Goal: Transaction & Acquisition: Purchase product/service

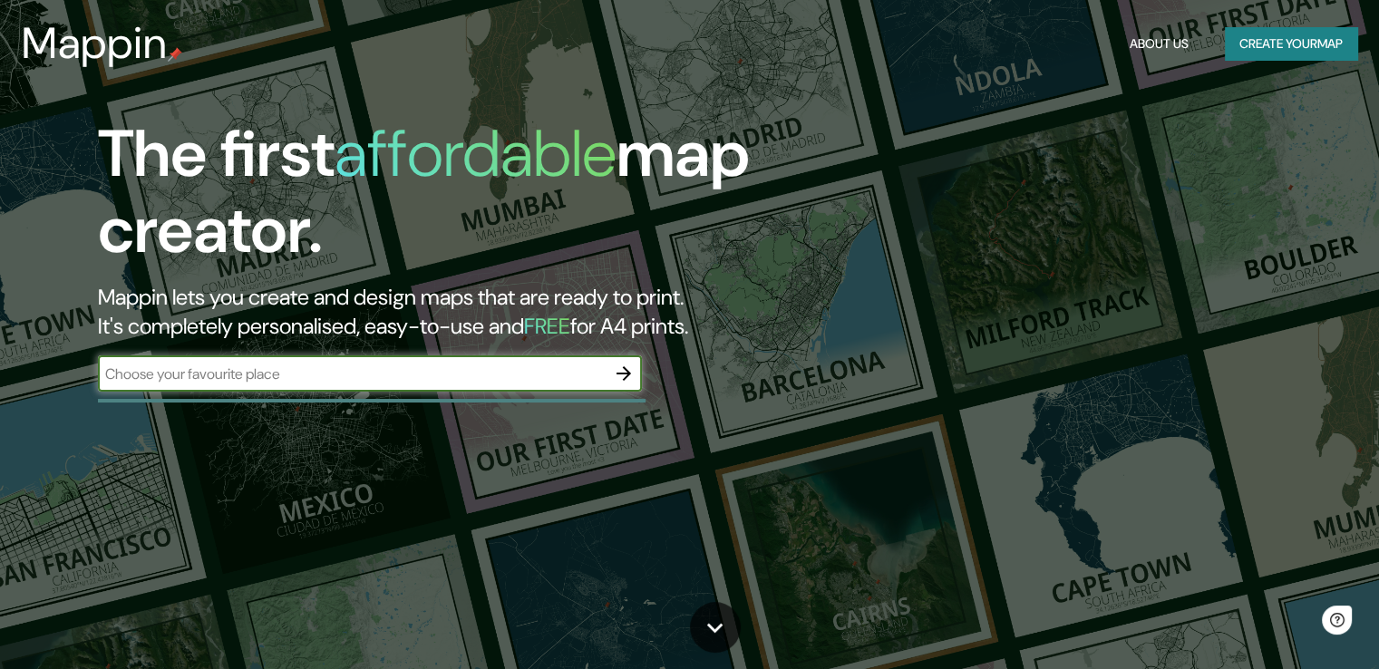
click at [395, 367] on input "text" at bounding box center [352, 374] width 508 height 21
type input "guatemala"
click at [627, 370] on icon "button" at bounding box center [624, 374] width 22 height 22
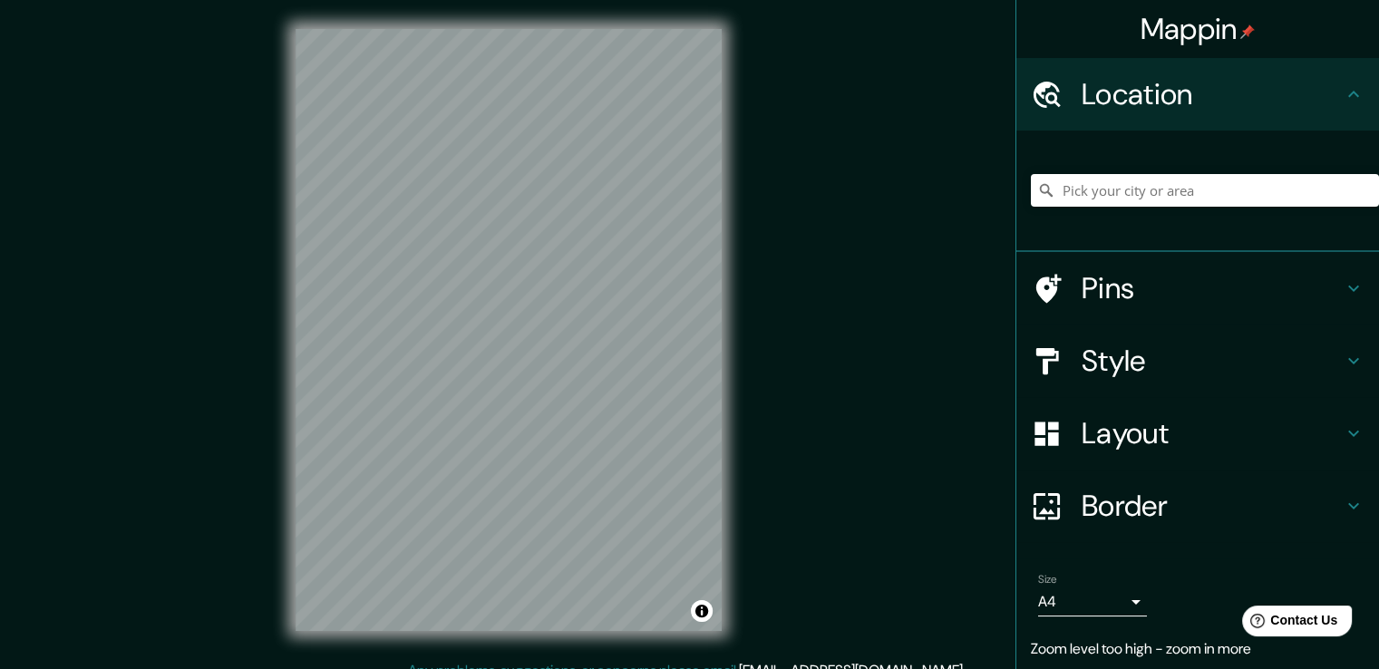
click at [812, 349] on div "Mappin Location Pins Style Layout Border Choose a border. Hint : you can make l…" at bounding box center [689, 344] width 1379 height 689
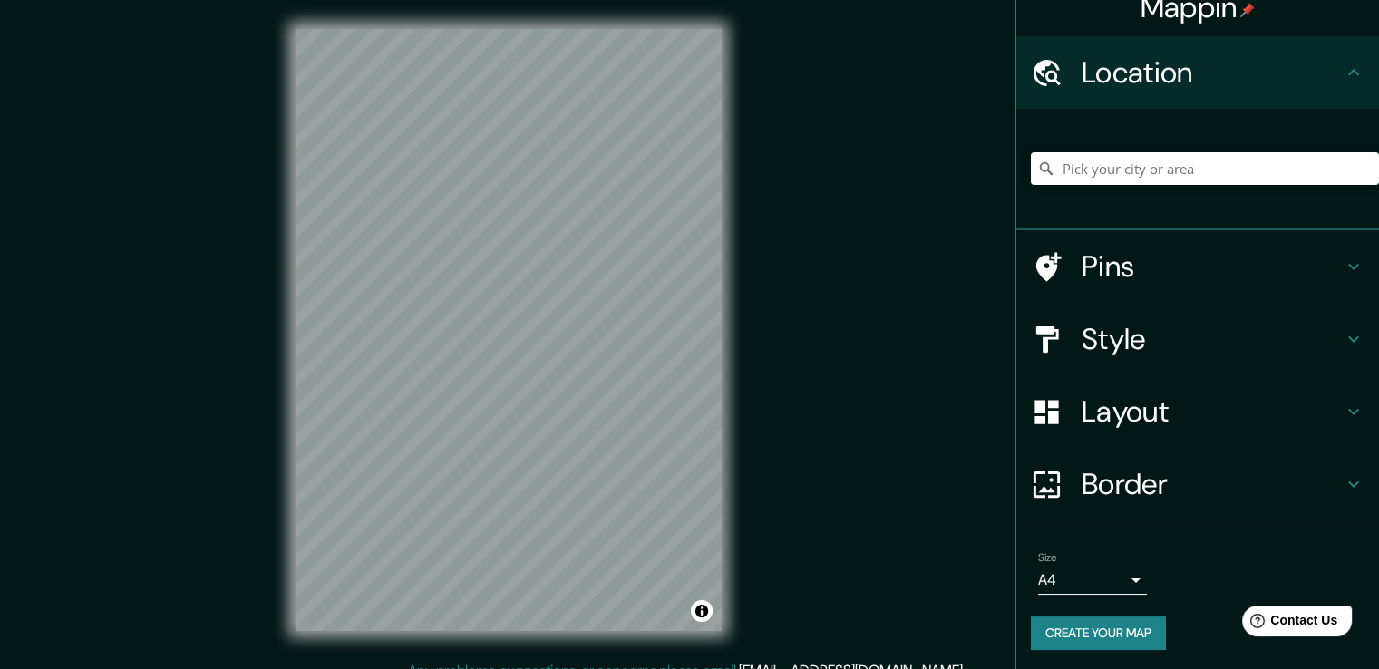
scroll to position [24, 0]
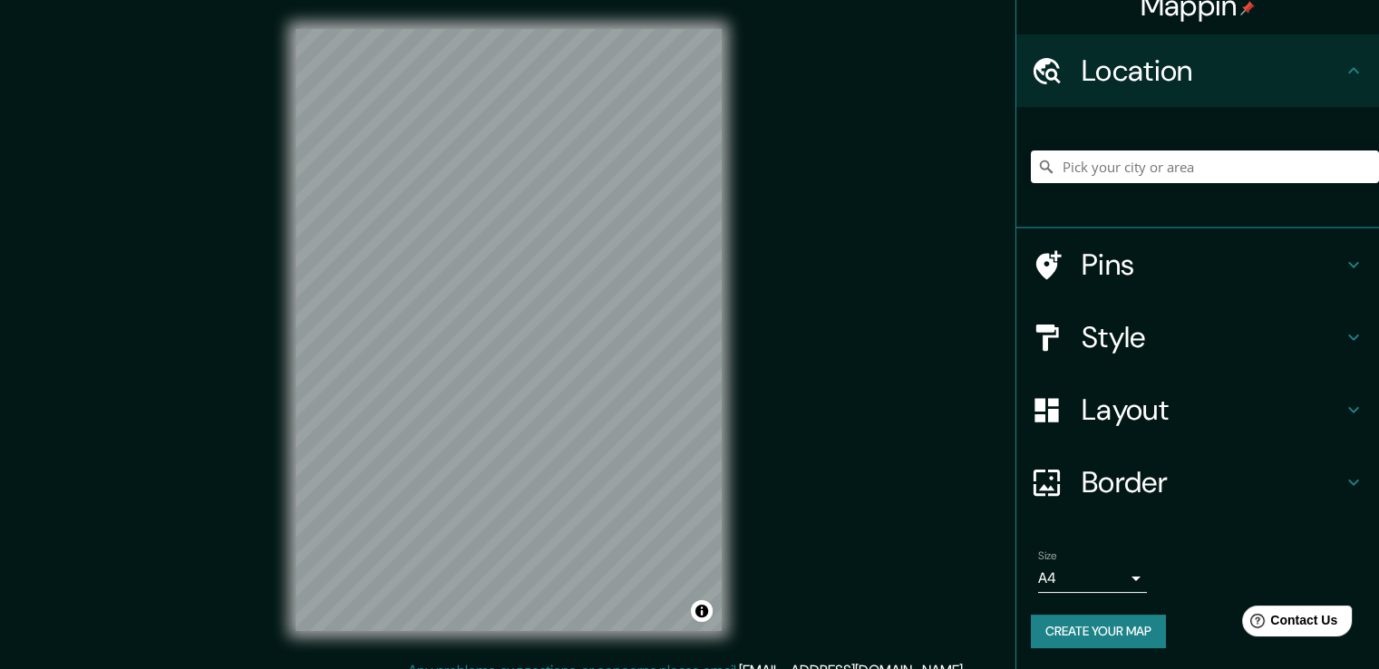
click at [1103, 637] on button "Create your map" at bounding box center [1098, 632] width 135 height 34
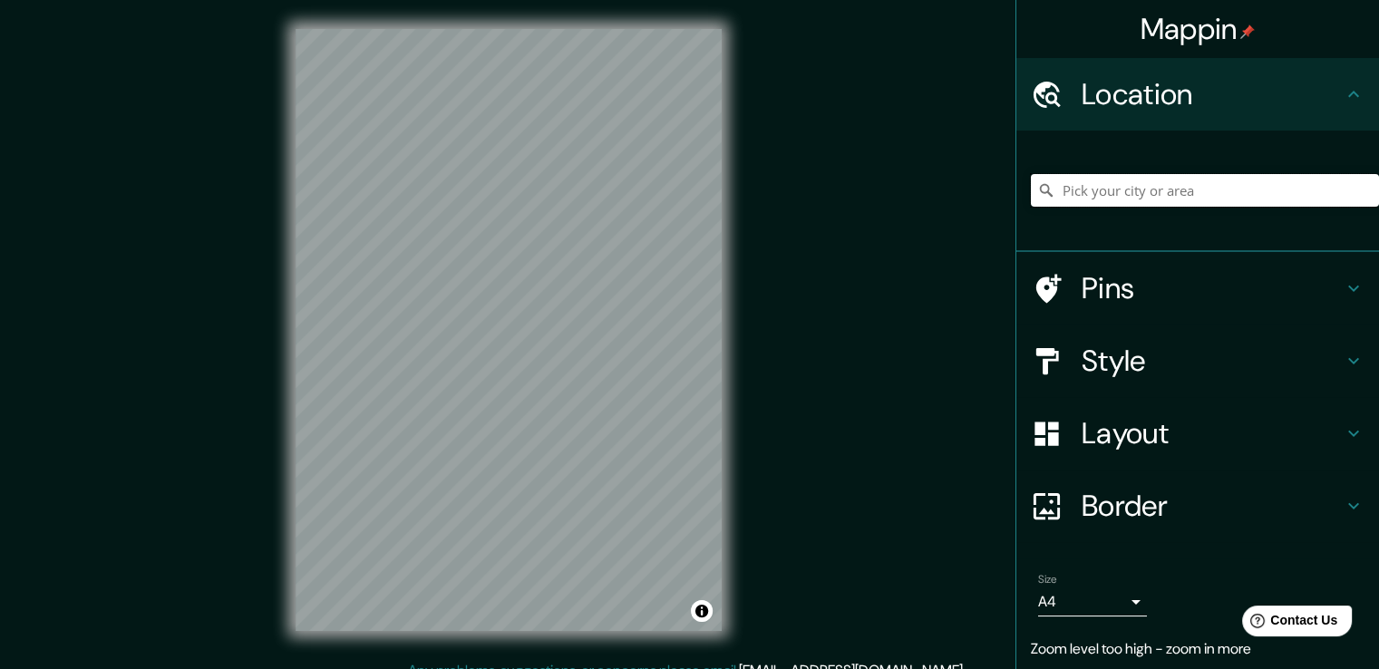
click at [1180, 196] on input "Pick your city or area" at bounding box center [1205, 190] width 348 height 33
type input "e"
click at [1183, 198] on input "[PERSON_NAME]" at bounding box center [1205, 190] width 348 height 33
type input "[PERSON_NAME]"
click at [746, 342] on div "© Mapbox © OpenStreetMap Improve this map" at bounding box center [509, 330] width 484 height 660
